Goal: Transaction & Acquisition: Obtain resource

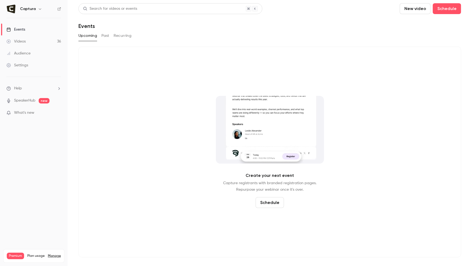
click at [40, 42] on link "Videos 36" at bounding box center [34, 41] width 68 height 12
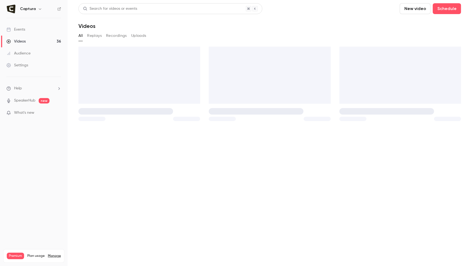
click at [35, 42] on link "Videos 36" at bounding box center [34, 41] width 68 height 12
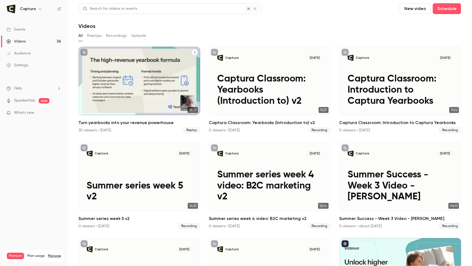
click at [144, 81] on div "Turn yearbooks into your revenue powerhouse" at bounding box center [140, 81] width 122 height 68
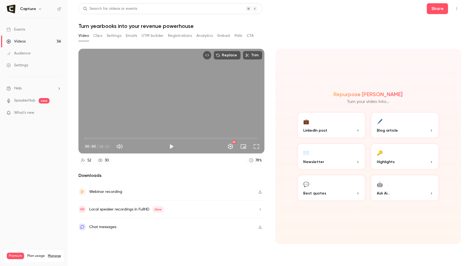
click at [176, 34] on button "Registrations" at bounding box center [180, 35] width 24 height 9
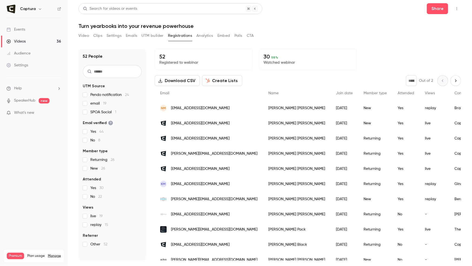
click at [179, 82] on button "Download CSV" at bounding box center [177, 80] width 45 height 11
click at [79, 34] on button "Video" at bounding box center [84, 35] width 11 height 9
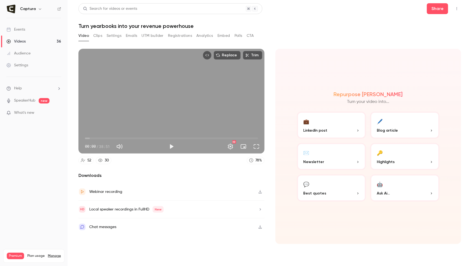
click at [261, 226] on icon "button" at bounding box center [260, 227] width 4 height 4
drag, startPoint x: 167, startPoint y: 26, endPoint x: 76, endPoint y: 27, distance: 90.4
click at [76, 27] on main "Search for videos or events Share Turn yearbooks into your revenue powerhouse V…" at bounding box center [270, 133] width 405 height 266
click at [236, 35] on button "Polls" at bounding box center [239, 35] width 8 height 9
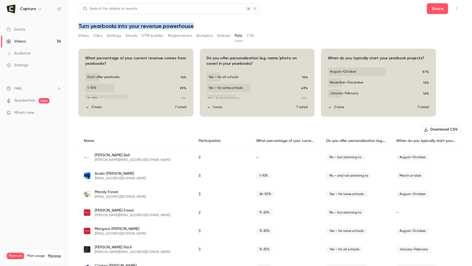
click at [361, 127] on button "Download CSV" at bounding box center [442, 129] width 40 height 9
